Goal: Task Accomplishment & Management: Complete application form

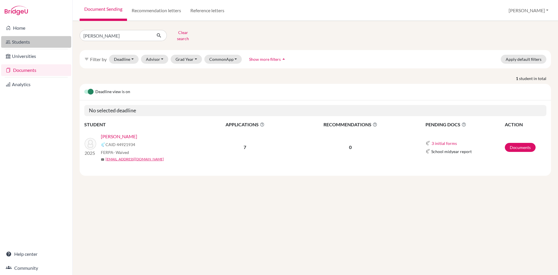
click at [24, 42] on link "Students" at bounding box center [36, 42] width 70 height 12
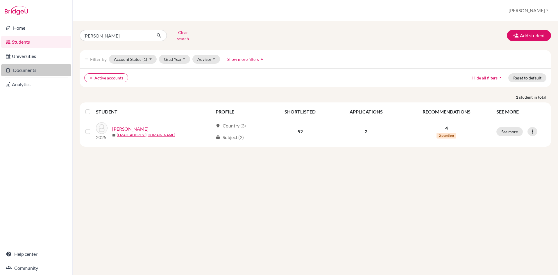
click at [29, 71] on link "Documents" at bounding box center [36, 70] width 70 height 12
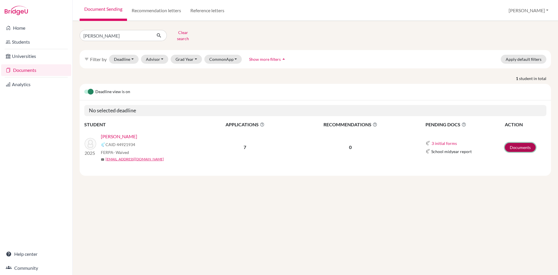
click at [520, 143] on link "Documents" at bounding box center [520, 147] width 31 height 9
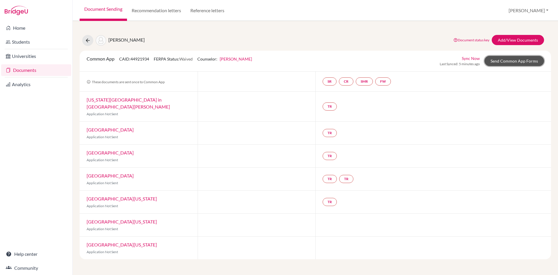
click at [519, 63] on link "Send Common App Forms" at bounding box center [515, 61] width 60 height 10
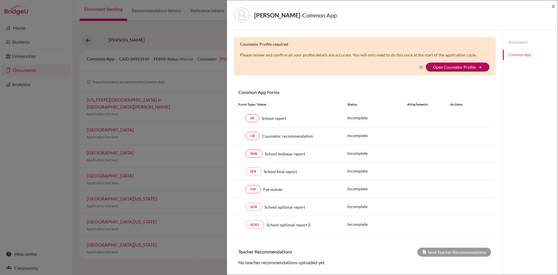
click at [467, 66] on link "Open Counselor Profile" at bounding box center [454, 67] width 43 height 5
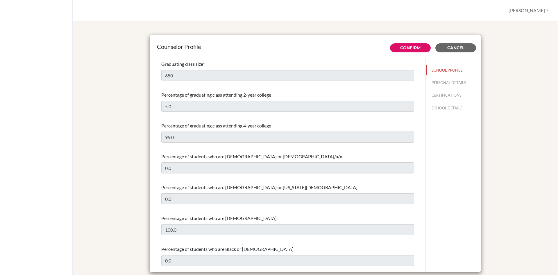
select select "0"
select select "353715"
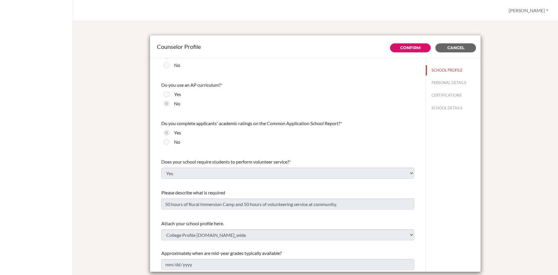
scroll to position [606, 0]
click at [440, 107] on button "SCHOOL DETAILS" at bounding box center [453, 108] width 55 height 10
type input "689020"
type input "https://www.sxc.edu.np/"
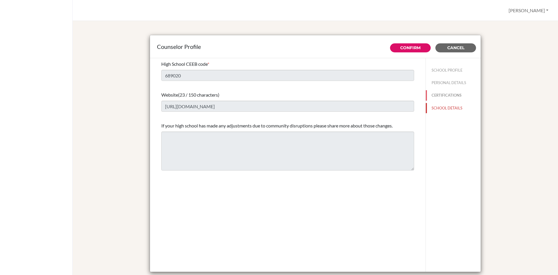
click at [443, 95] on button "CERTIFICATIONS" at bounding box center [453, 95] width 55 height 10
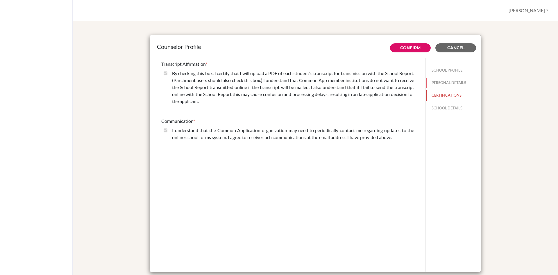
click at [447, 83] on button "PERSONAL DETAILS" at bounding box center [453, 83] width 55 height 10
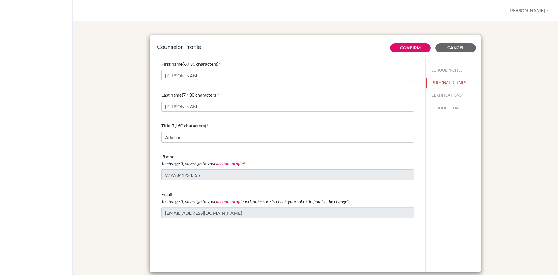
click at [234, 165] on link "account profile" at bounding box center [230, 164] width 28 height 6
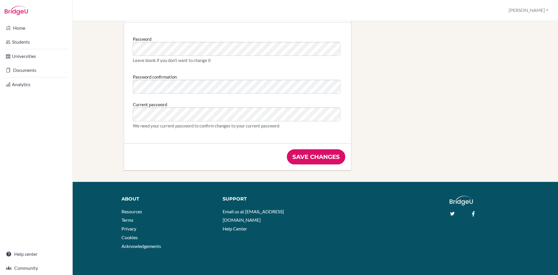
scroll to position [314, 0]
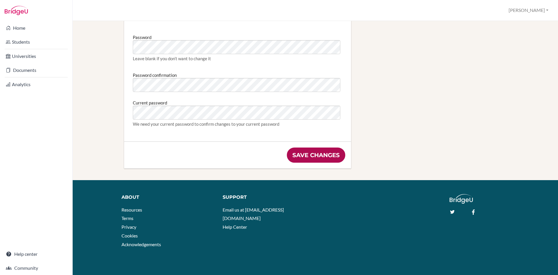
click at [314, 156] on input "Save changes" at bounding box center [316, 154] width 58 height 15
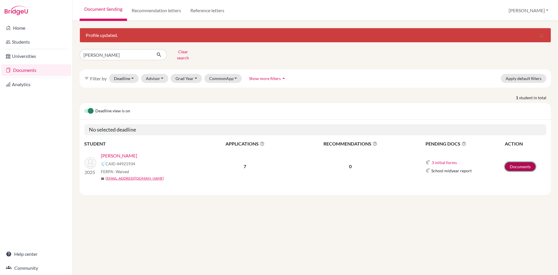
click at [522, 165] on link "Documents" at bounding box center [520, 166] width 31 height 9
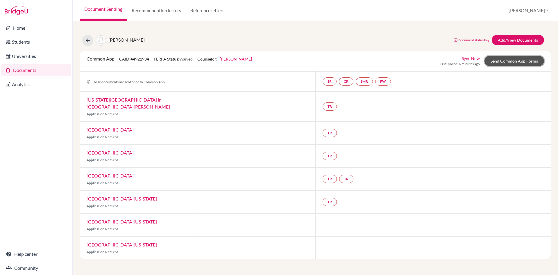
click at [498, 61] on link "Send Common App Forms" at bounding box center [515, 61] width 60 height 10
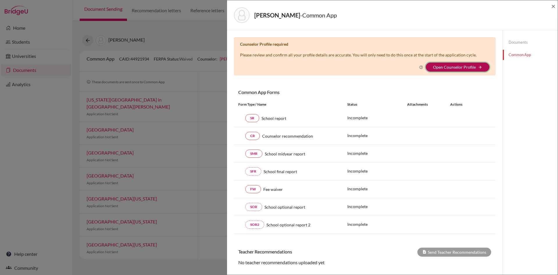
click at [429, 67] on button "Open Counselor Profile arrow_forward" at bounding box center [458, 67] width 64 height 9
click at [441, 67] on link "Open Counselor Profile" at bounding box center [454, 67] width 43 height 5
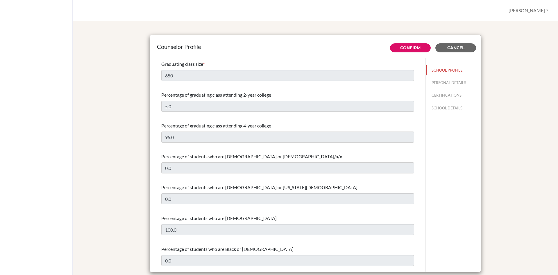
select select "0"
select select "353715"
click at [411, 46] on link "Confirm" at bounding box center [410, 47] width 20 height 5
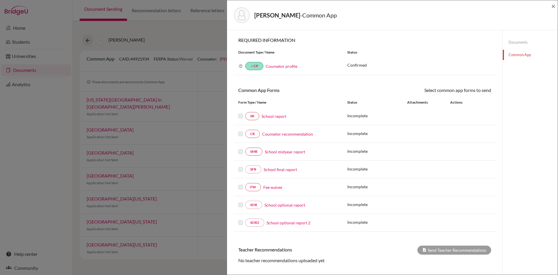
click at [273, 189] on link "Fee waiver" at bounding box center [272, 187] width 19 height 6
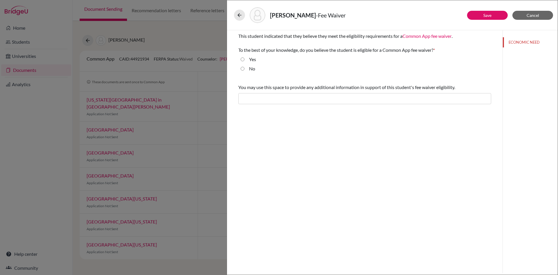
click at [243, 58] on input "Yes" at bounding box center [243, 59] width 4 height 7
radio input "true"
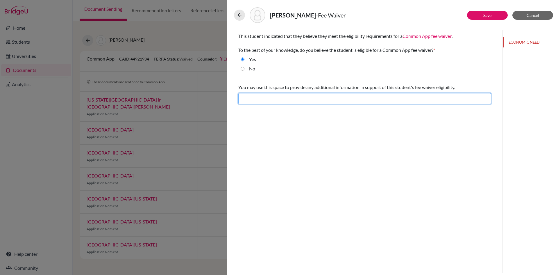
click at [257, 100] on input "text" at bounding box center [364, 98] width 253 height 11
type input "Difficult financial situation"
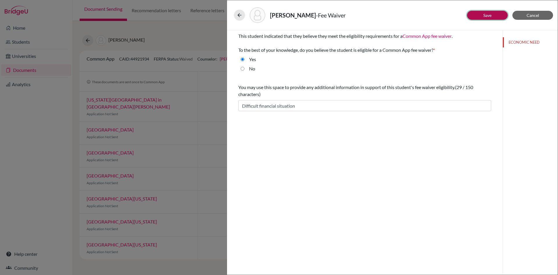
click at [489, 17] on link "Save" at bounding box center [488, 15] width 8 height 5
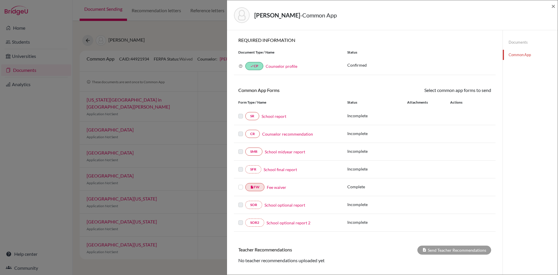
click at [240, 183] on label at bounding box center [240, 183] width 5 height 0
click at [0, 0] on input "checkbox" at bounding box center [0, 0] width 0 height 0
click at [479, 91] on link "Send" at bounding box center [479, 91] width 24 height 9
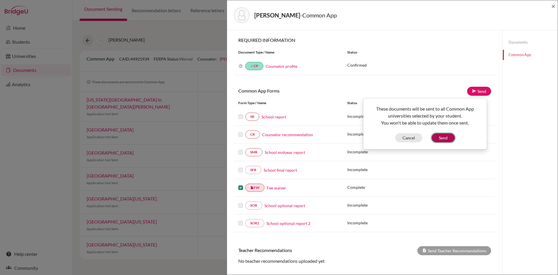
click at [441, 138] on button "Send" at bounding box center [443, 137] width 23 height 9
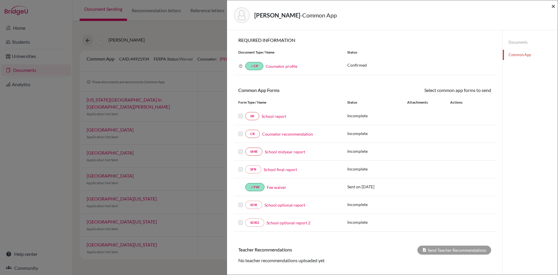
click at [553, 6] on span "×" at bounding box center [554, 6] width 4 height 8
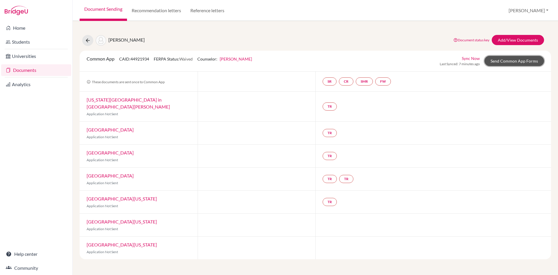
click at [516, 61] on link "Send Common App Forms" at bounding box center [515, 61] width 60 height 10
